Goal: Ask a question

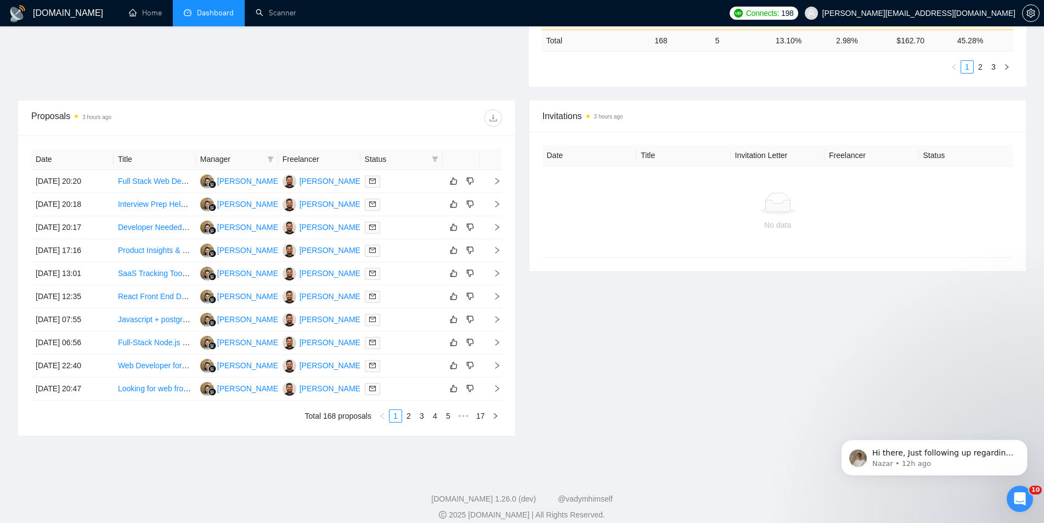
scroll to position [362, 0]
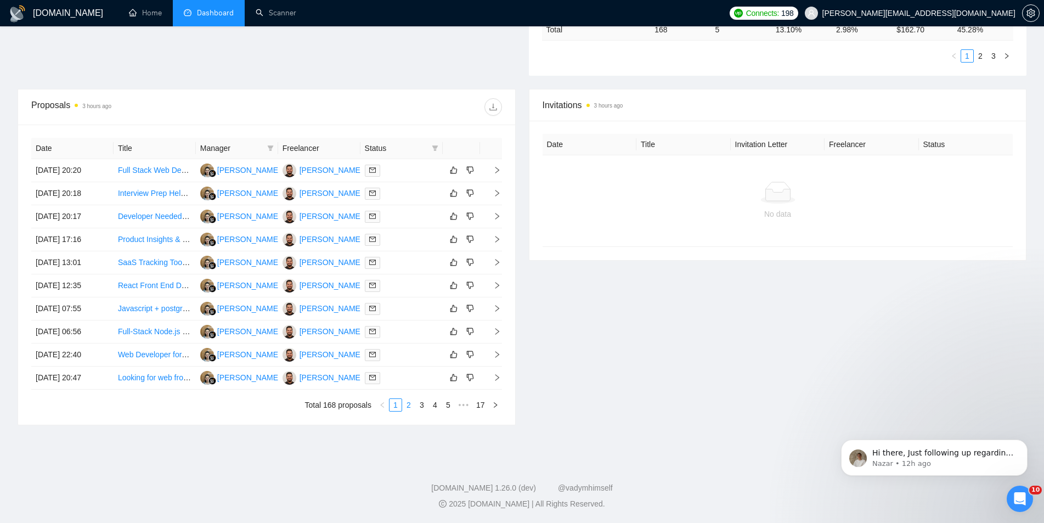
click at [410, 400] on link "2" at bounding box center [409, 405] width 12 height 12
click at [428, 403] on link "3" at bounding box center [422, 405] width 12 height 12
click at [407, 404] on link "2" at bounding box center [409, 405] width 12 height 12
click at [1019, 491] on icon "Open Intercom Messenger" at bounding box center [1018, 497] width 18 height 18
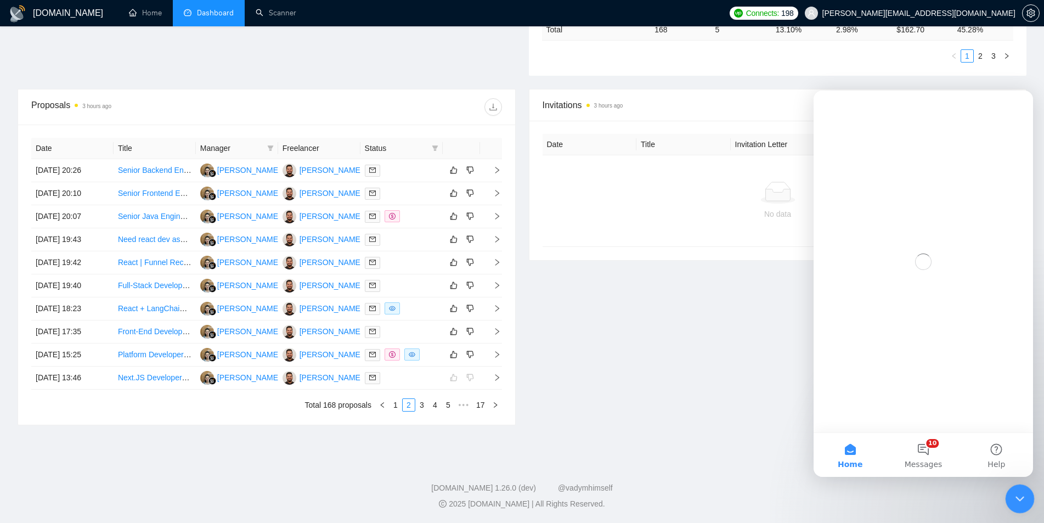
scroll to position [0, 0]
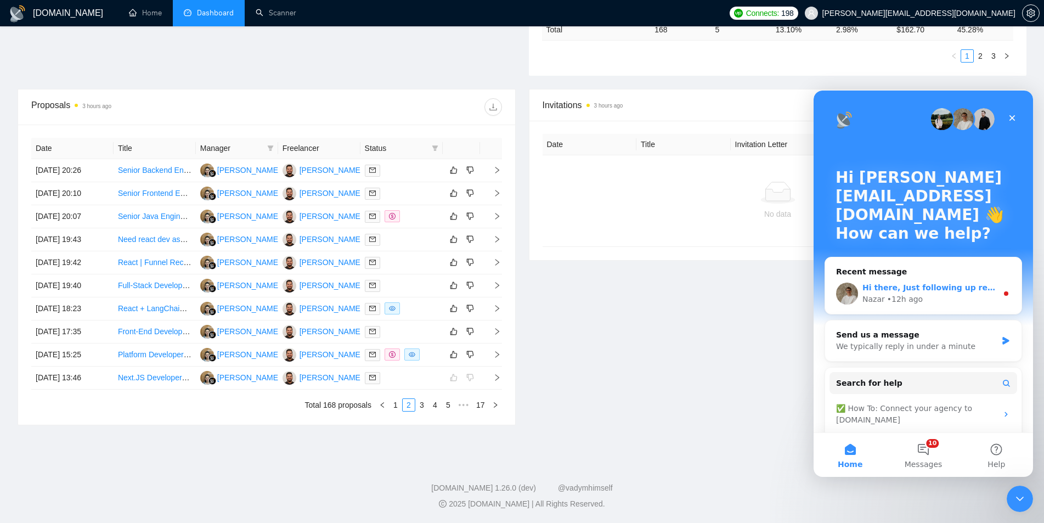
click at [950, 296] on div "Nazar • 12h ago" at bounding box center [929, 300] width 135 height 12
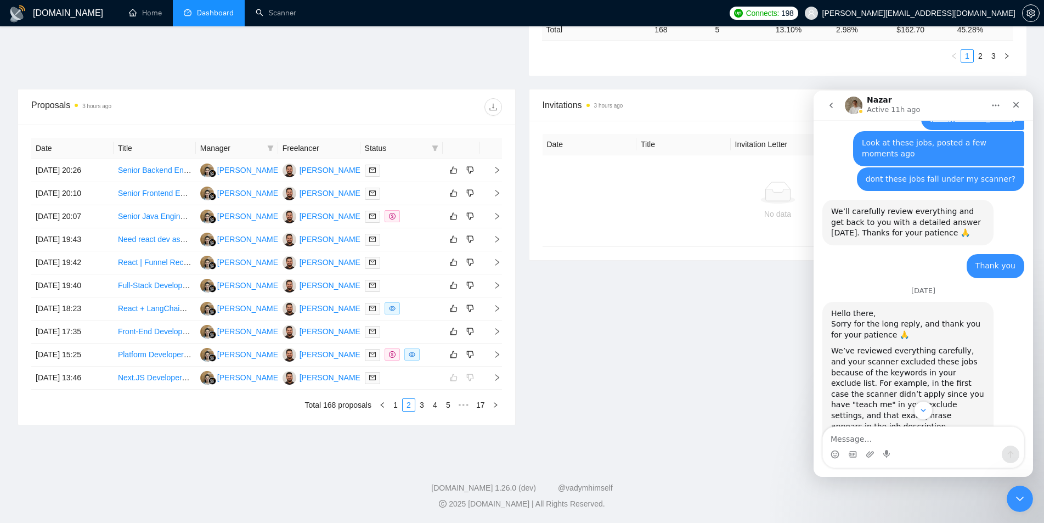
scroll to position [1650, 0]
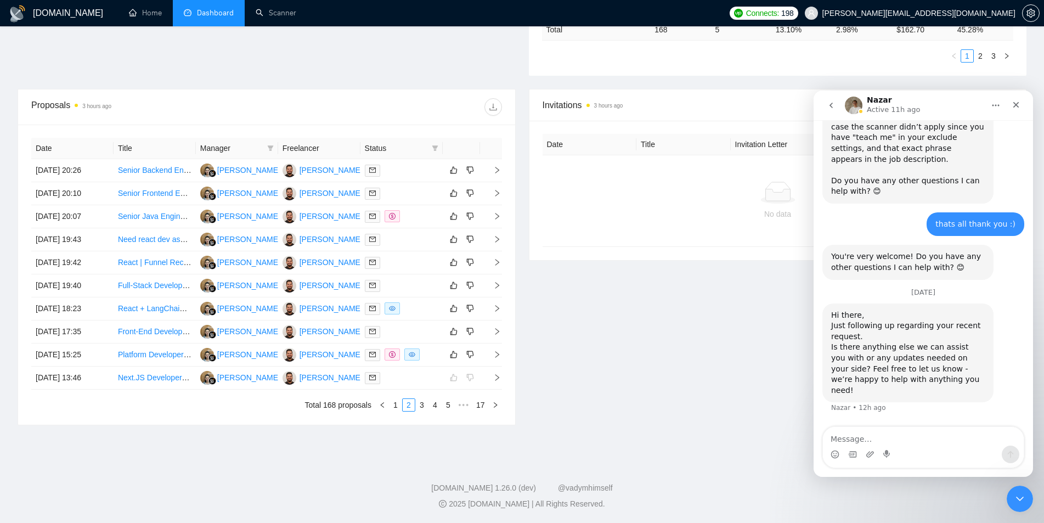
click at [930, 440] on textarea "Message…" at bounding box center [923, 436] width 201 height 19
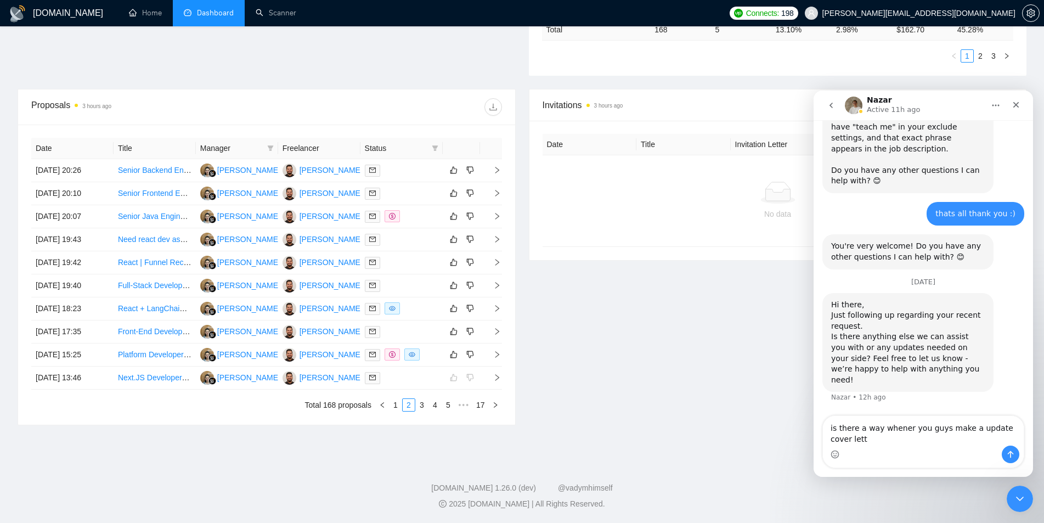
scroll to position [1661, 0]
click at [894, 427] on textarea "is there a way whener you guys make a update cover letter prompt we can get it" at bounding box center [923, 431] width 201 height 30
click at [888, 426] on textarea "is there a way whener you guys make a update cover letter prompt we can get it" at bounding box center [923, 431] width 201 height 30
click at [889, 428] on textarea "is there a way whener you guys make a update cover letter prompt we can get it" at bounding box center [923, 431] width 201 height 30
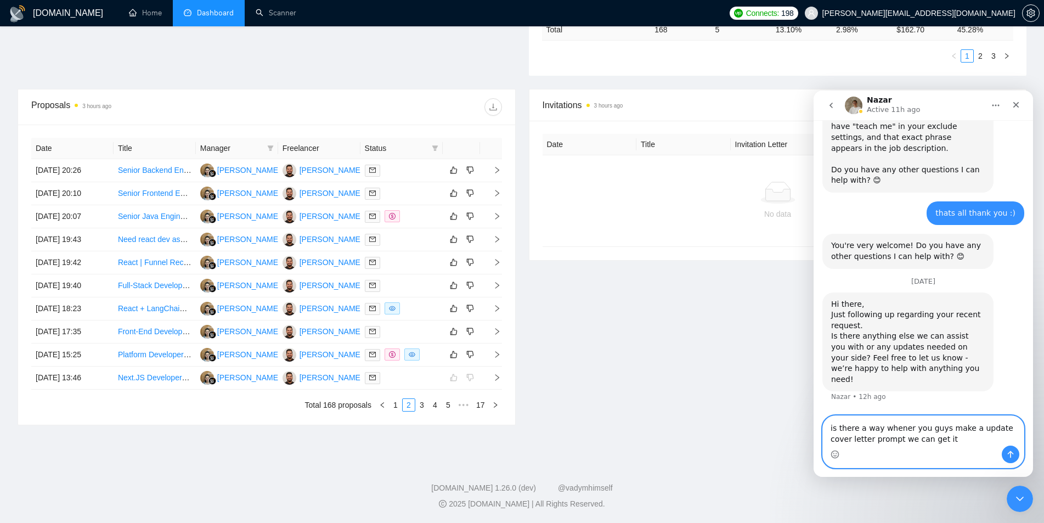
drag, startPoint x: 890, startPoint y: 428, endPoint x: 891, endPoint y: 436, distance: 7.7
click at [891, 436] on textarea "is there a way whener you guys make a update cover letter prompt we can get it" at bounding box center [923, 431] width 201 height 30
click at [896, 431] on textarea "is there a way whener you guys make a update cover letter prompt we can get it" at bounding box center [923, 431] width 201 height 30
click at [995, 432] on textarea "is there a way whenever you guys make a update cover letter prompt we can get it" at bounding box center [923, 431] width 201 height 30
click at [997, 427] on textarea "is there a way whenever you guys make a updateed cover letter prompt we can get…" at bounding box center [923, 431] width 201 height 30
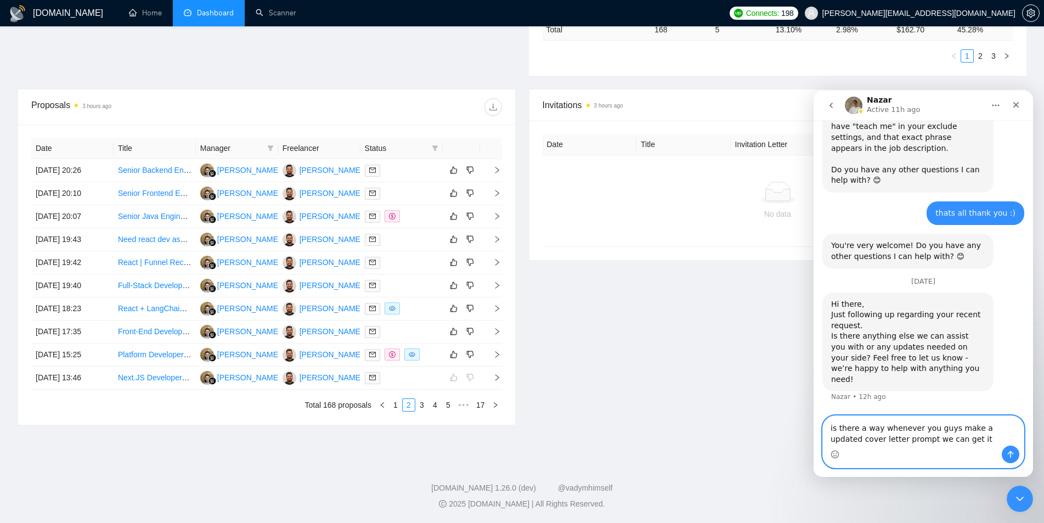
drag, startPoint x: 895, startPoint y: 439, endPoint x: 1015, endPoint y: 436, distance: 119.7
click at [896, 439] on textarea "is there a way whenever you guys make a updated cover letter prompt we can get …" at bounding box center [923, 431] width 201 height 30
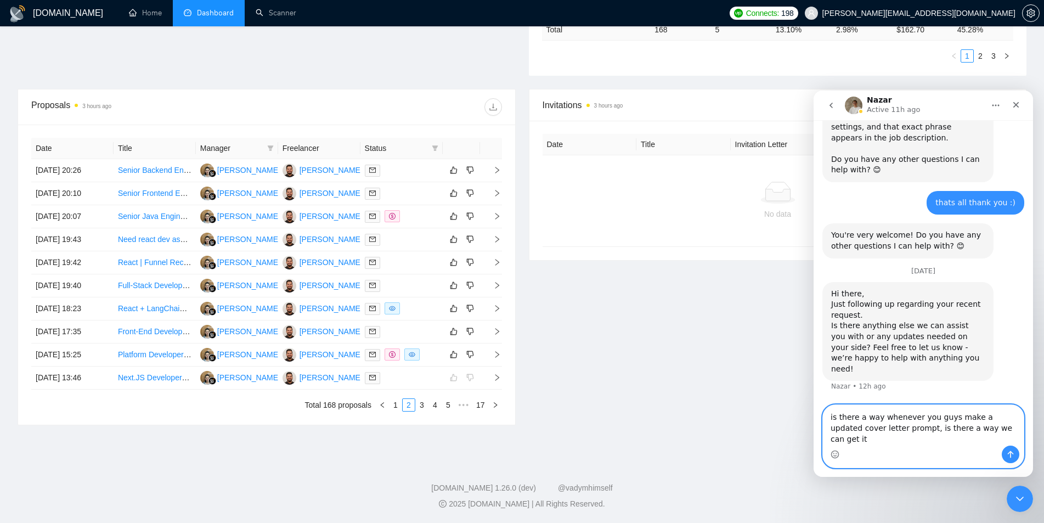
type textarea "is there a way whenever you guys make a updated cover letter prompt, is there a…"
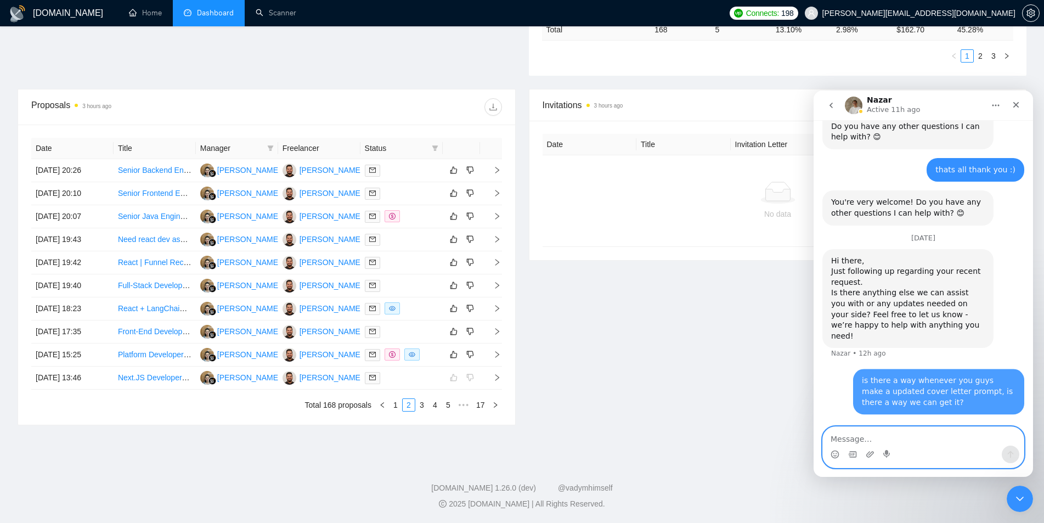
scroll to position [1703, 0]
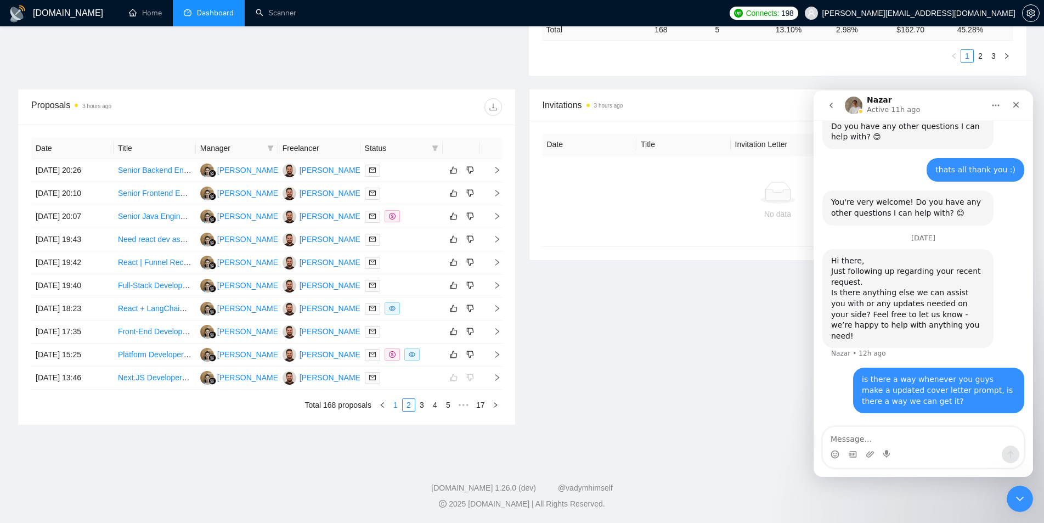
click at [399, 407] on link "1" at bounding box center [396, 405] width 12 height 12
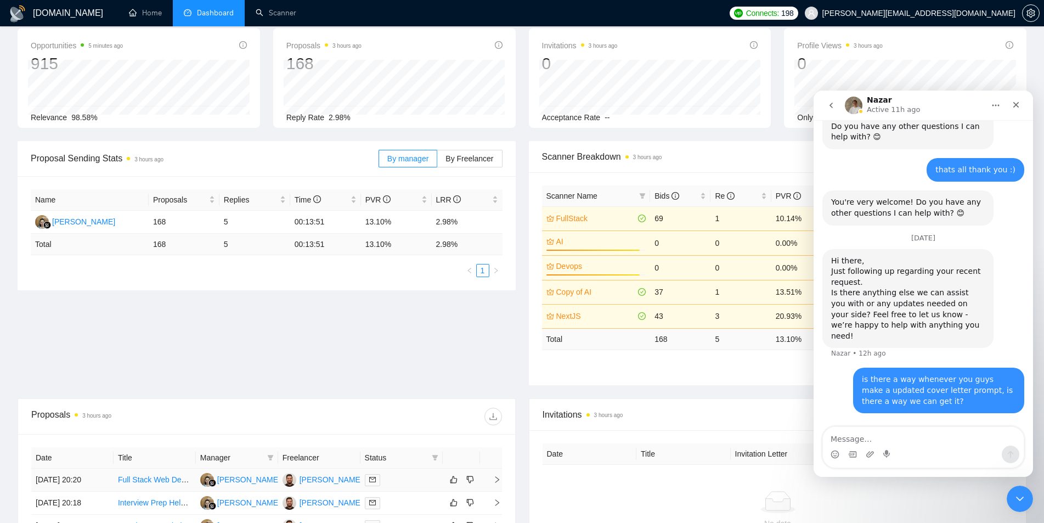
scroll to position [32, 0]
